Goal: Communication & Community: Share content

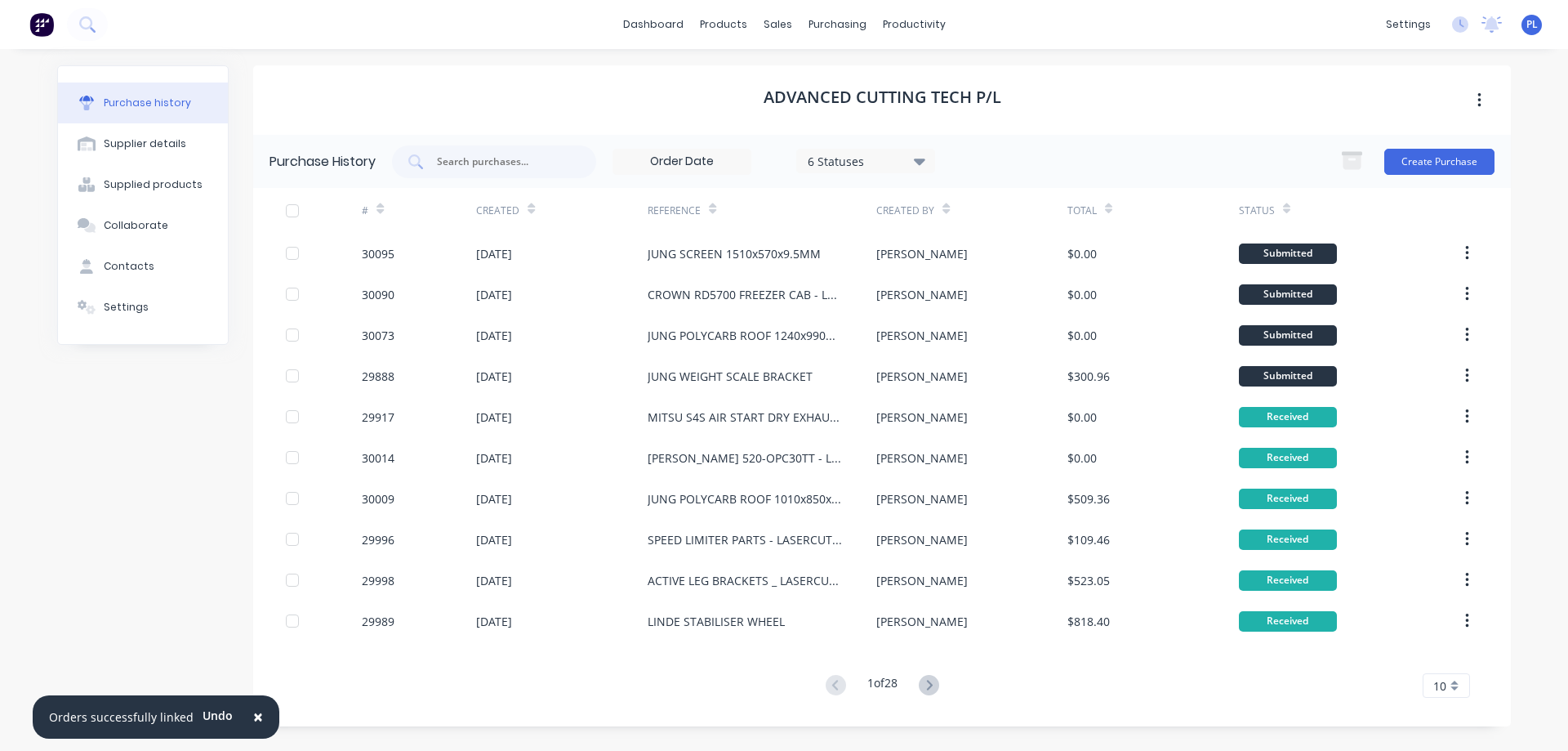
click at [253, 717] on span "×" at bounding box center [258, 716] width 10 height 23
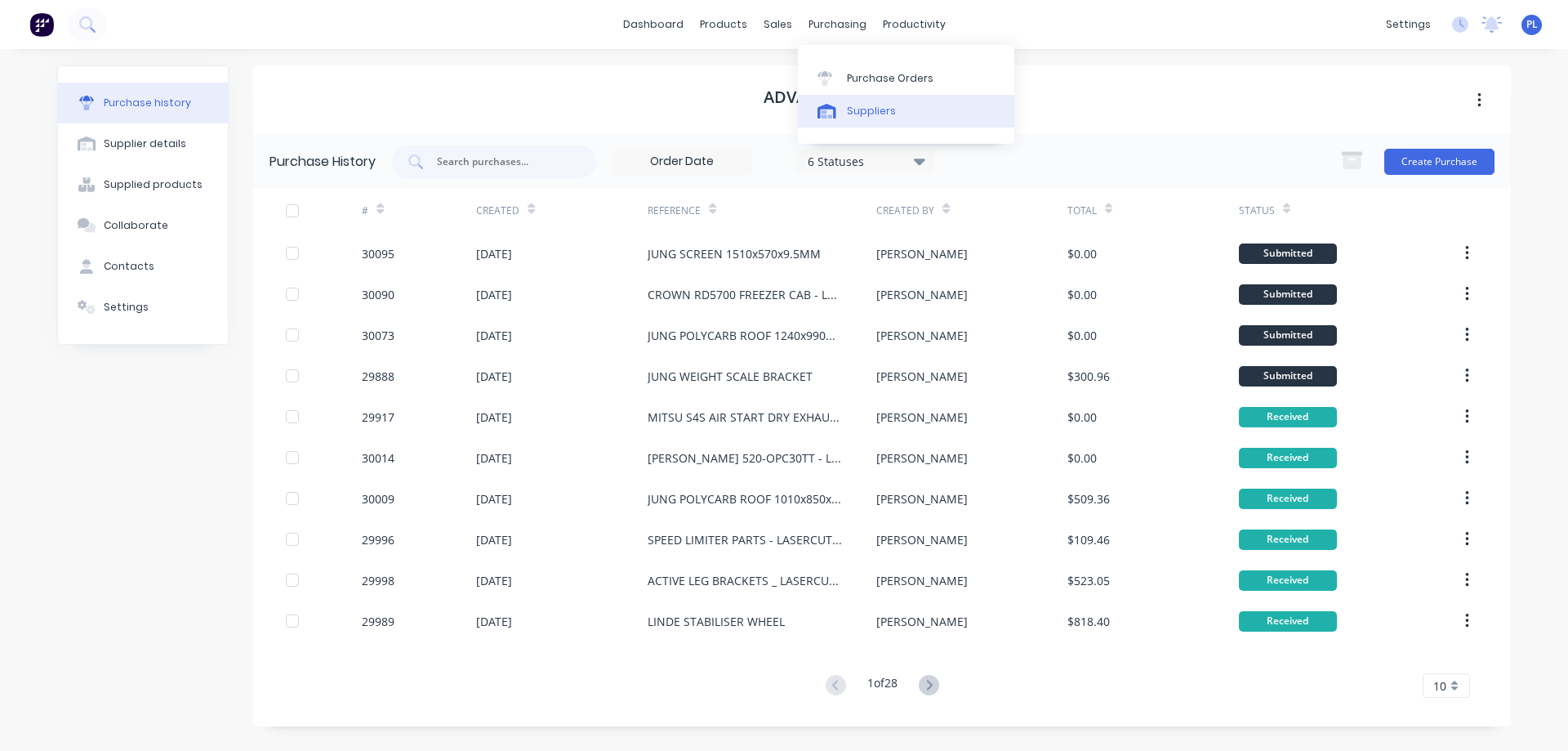
click at [851, 108] on div "Suppliers" at bounding box center [871, 111] width 49 height 15
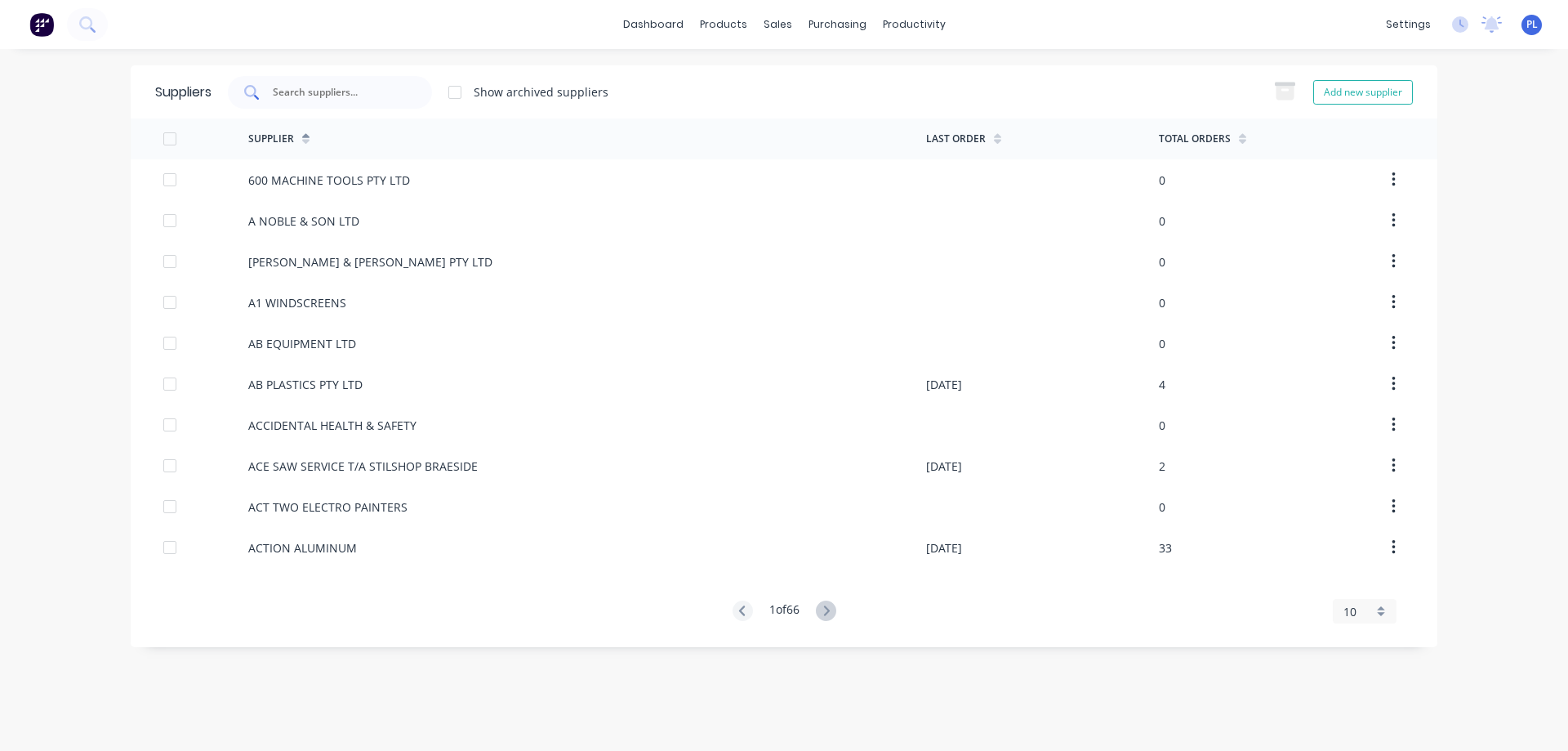
click at [309, 95] on input "text" at bounding box center [339, 92] width 135 height 16
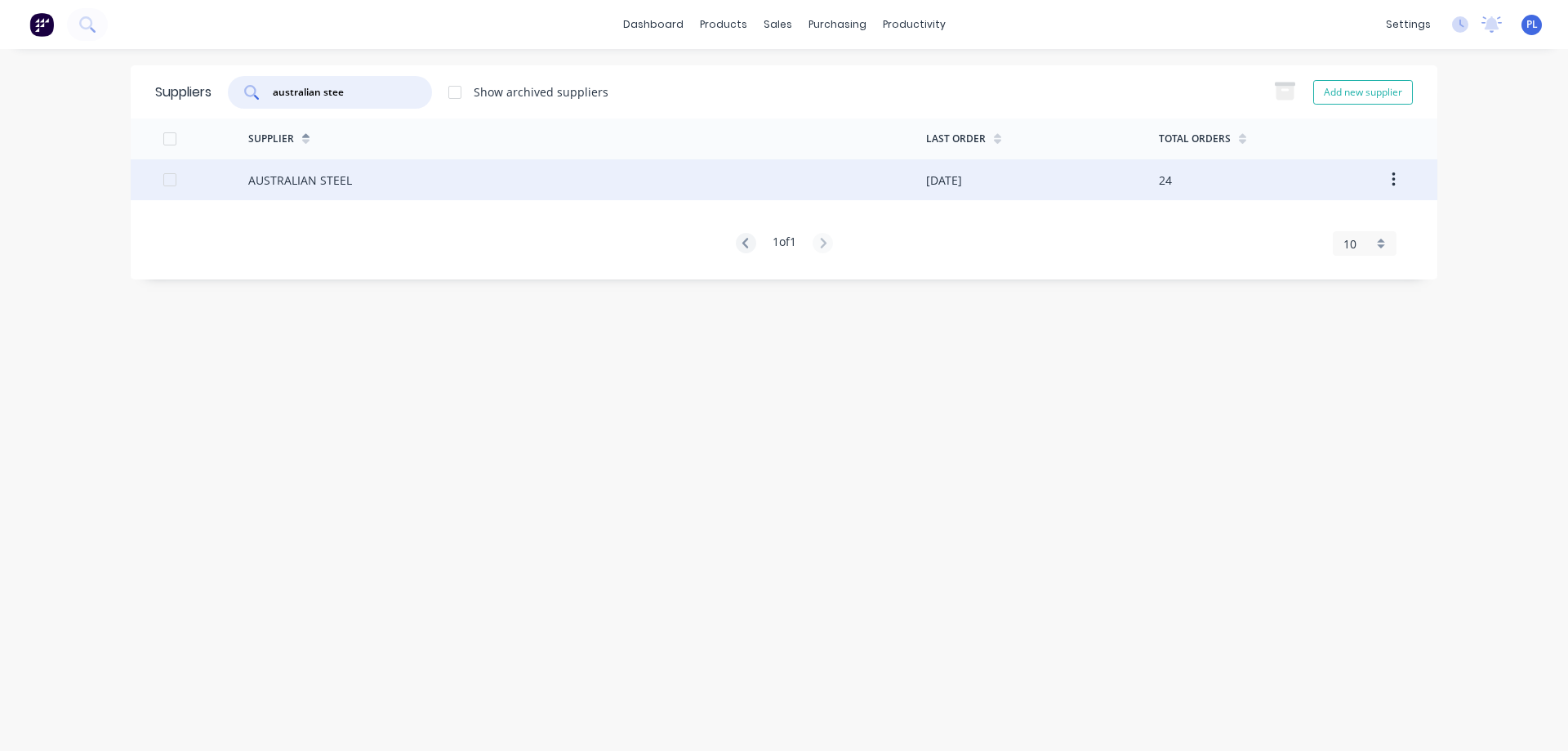
type input "australian stee"
click at [357, 195] on div "AUSTRALIAN STEEL" at bounding box center [586, 179] width 677 height 41
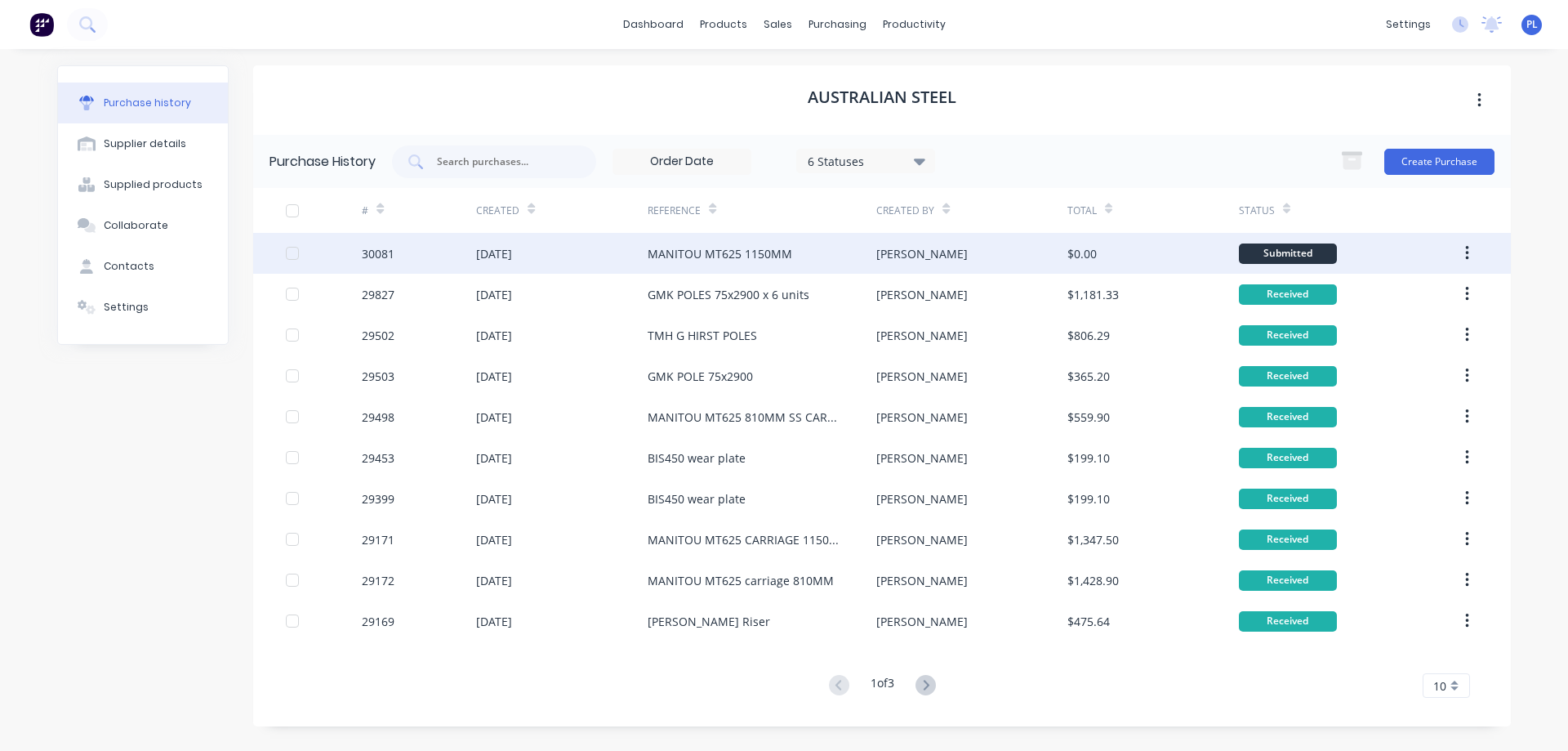
click at [806, 256] on div "MANITOU MT625 1150MM" at bounding box center [762, 253] width 229 height 41
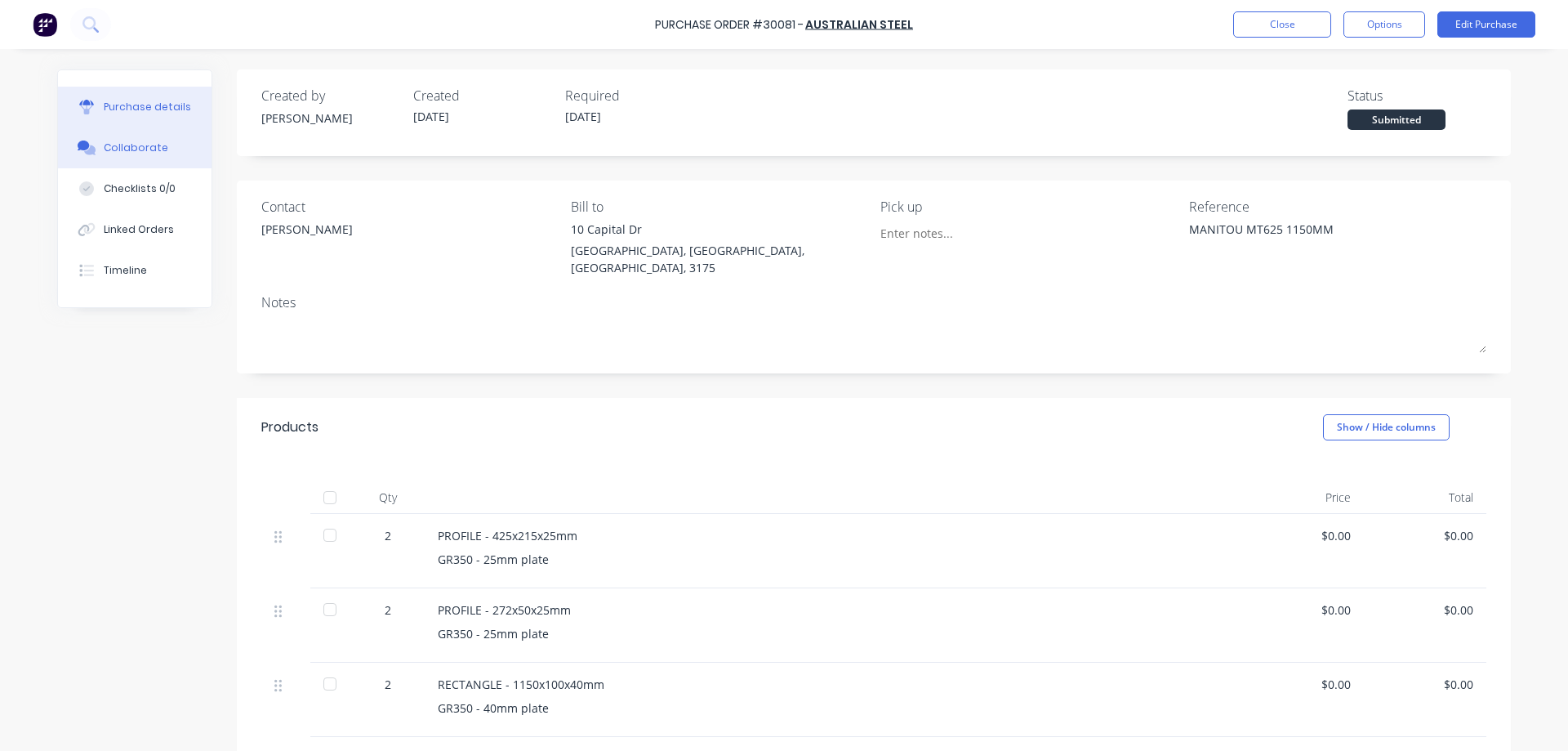
click at [135, 149] on div "Collaborate" at bounding box center [135, 148] width 65 height 15
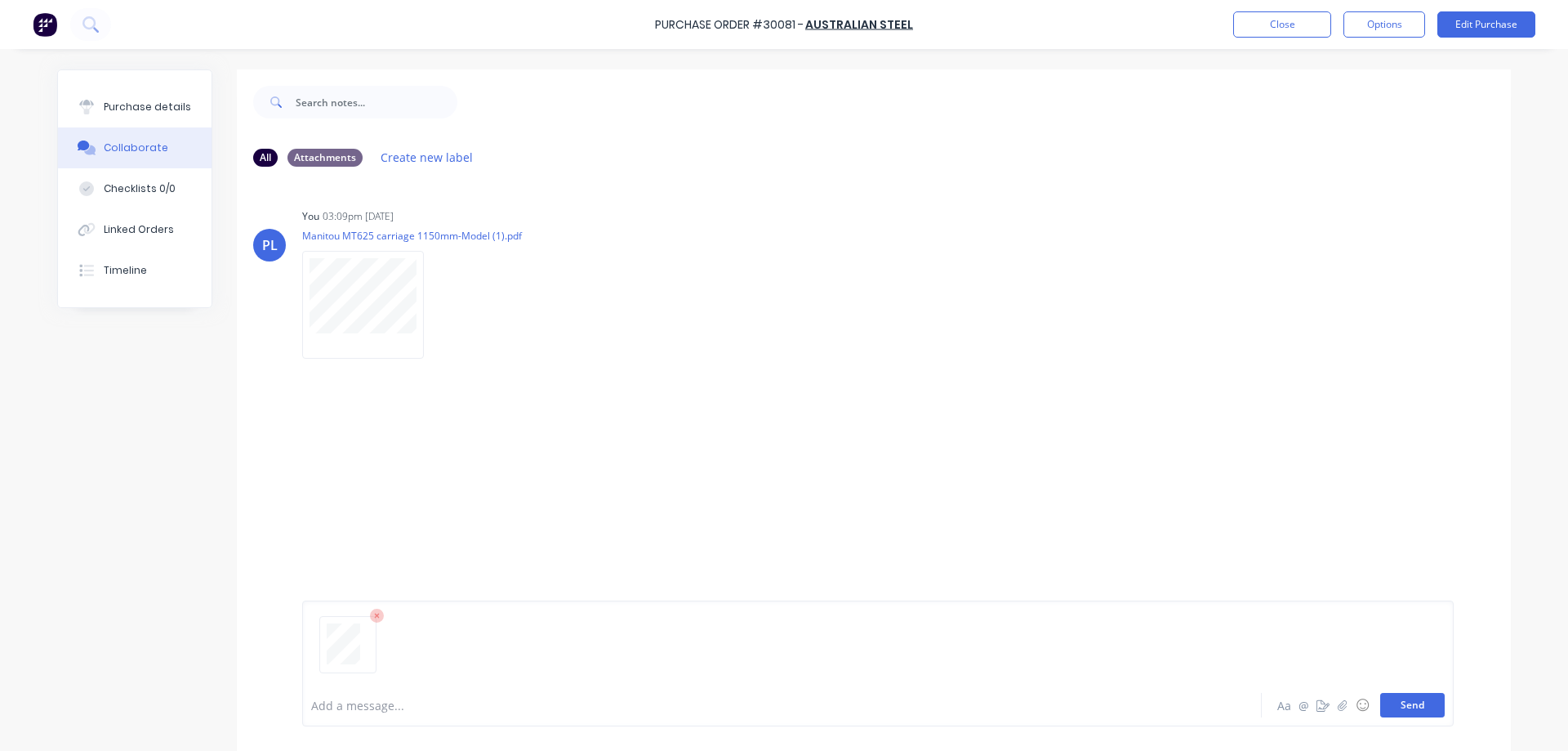
click at [1409, 709] on button "Send" at bounding box center [1412, 704] width 65 height 25
click at [124, 102] on div "Purchase details" at bounding box center [147, 107] width 88 height 15
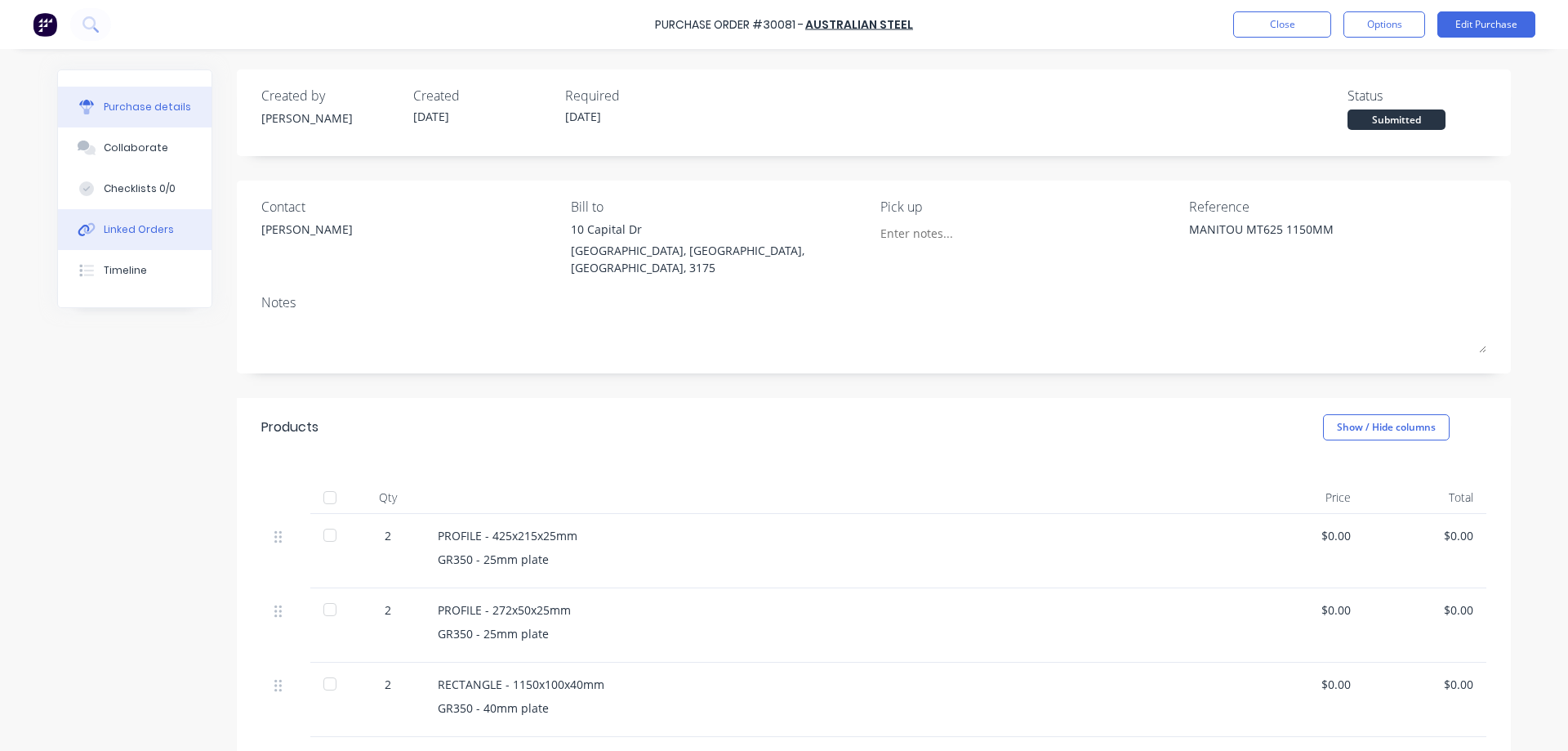
click at [124, 224] on div "Linked Orders" at bounding box center [138, 230] width 70 height 15
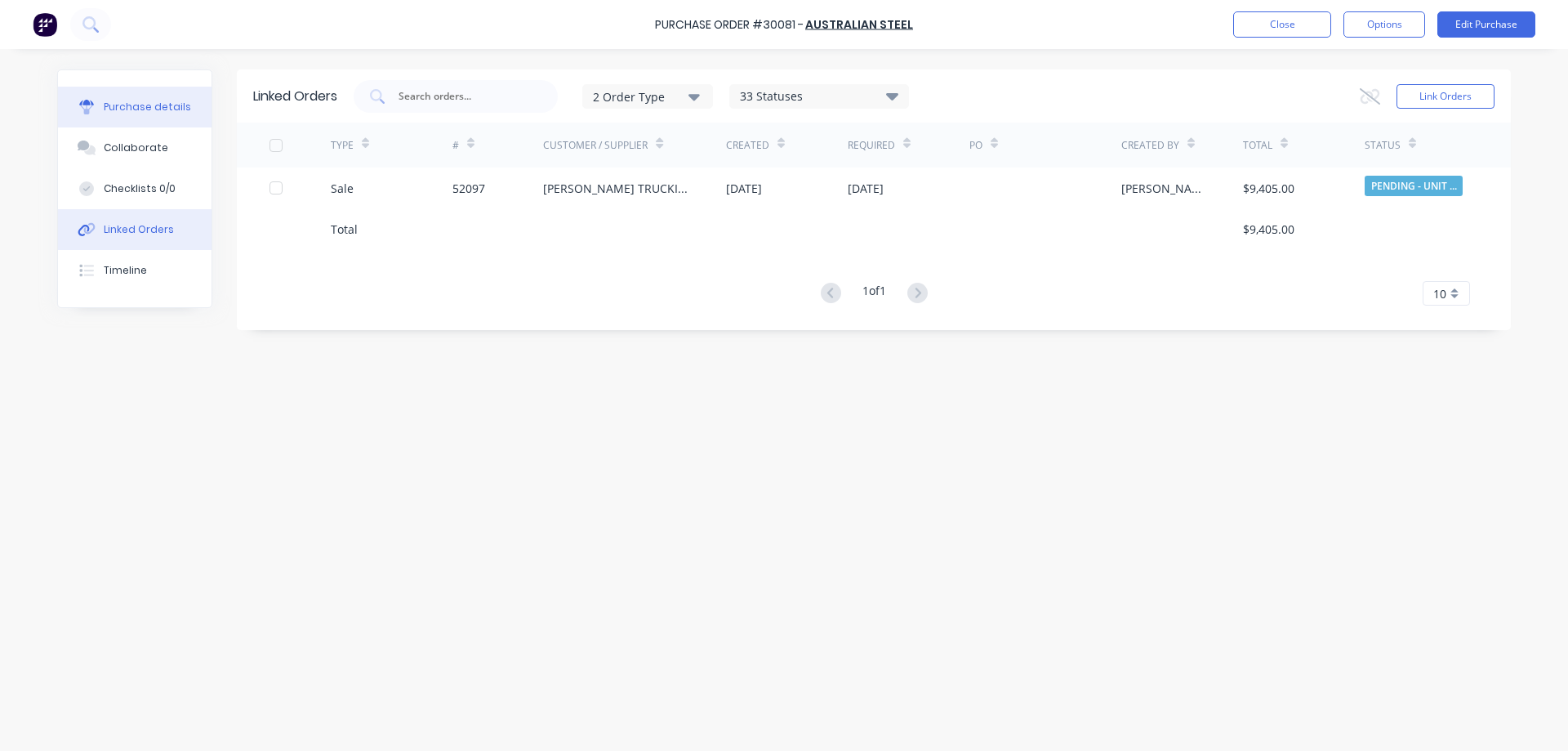
click at [126, 107] on div "Purchase details" at bounding box center [147, 107] width 88 height 15
type textarea "x"
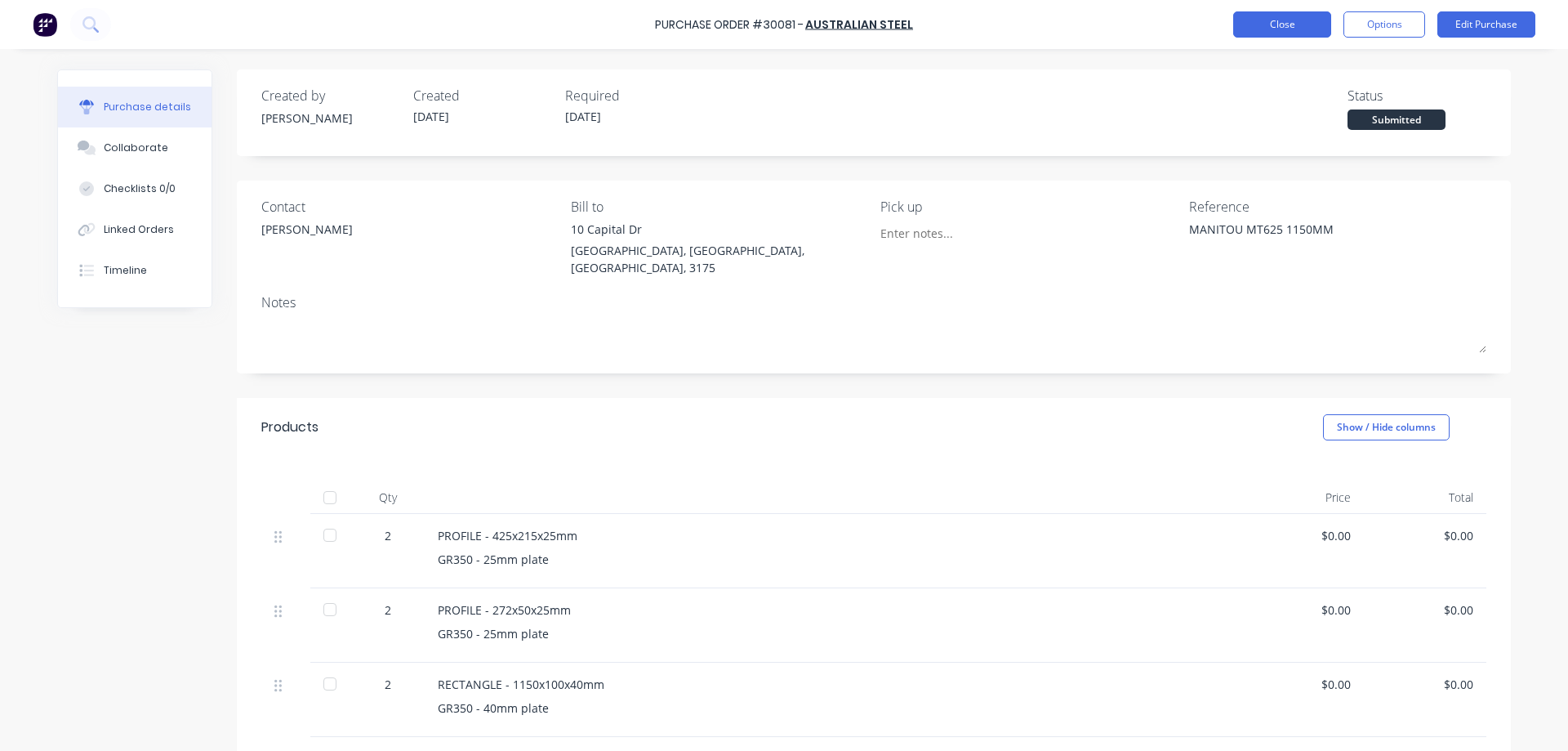
click at [1274, 26] on button "Close" at bounding box center [1282, 25] width 98 height 27
